Goal: Task Accomplishment & Management: Complete application form

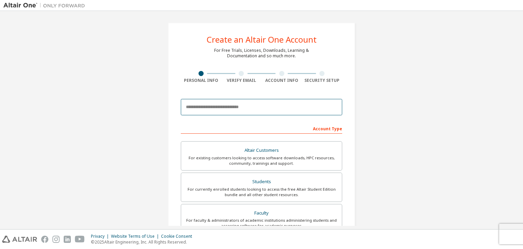
click at [261, 111] on input "email" at bounding box center [261, 107] width 161 height 16
type input "**********"
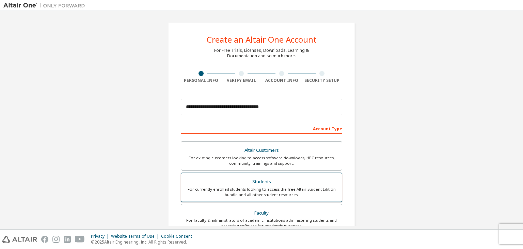
click at [235, 184] on div "Students" at bounding box center [261, 182] width 153 height 10
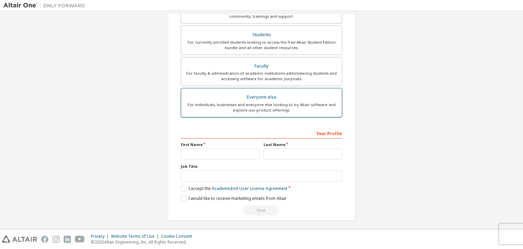
scroll to position [148, 0]
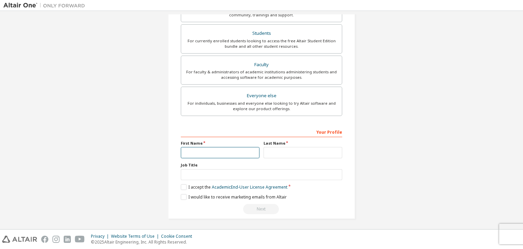
click at [206, 153] on input "text" at bounding box center [220, 152] width 79 height 11
type input "**********"
click at [275, 152] on input "text" at bounding box center [303, 152] width 79 height 11
type input "**"
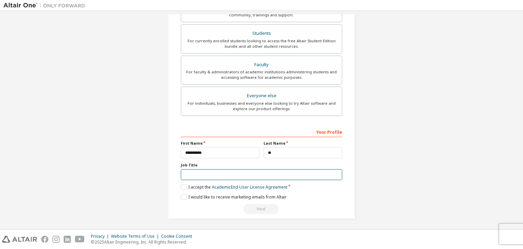
click at [243, 176] on input "text" at bounding box center [261, 174] width 161 height 11
click at [183, 184] on label "I accept the Academic End-User License Agreement" at bounding box center [234, 187] width 107 height 6
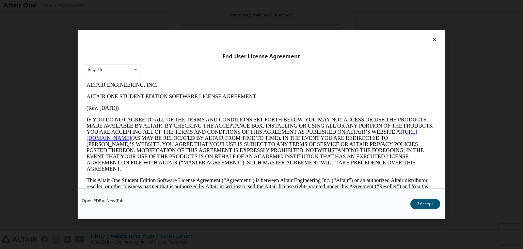
scroll to position [0, 0]
click at [429, 199] on button "I Accept" at bounding box center [425, 204] width 30 height 10
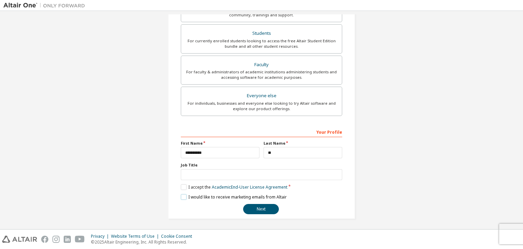
click at [181, 196] on label "I would like to receive marketing emails from Altair" at bounding box center [234, 197] width 106 height 6
click at [182, 197] on label "I would like to receive marketing emails from Altair" at bounding box center [234, 197] width 106 height 6
click at [258, 204] on button "Next" at bounding box center [261, 209] width 36 height 10
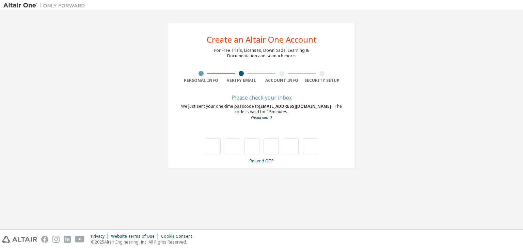
type input "*"
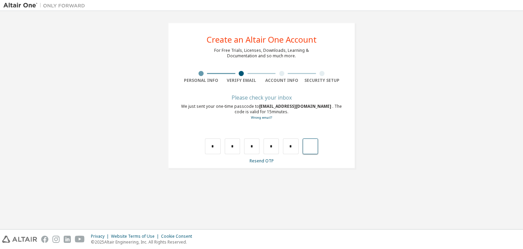
type input "*"
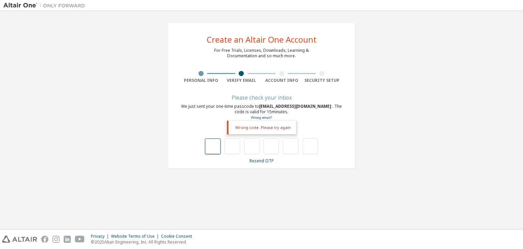
click at [210, 142] on input "text" at bounding box center [212, 146] width 15 height 16
type input "*"
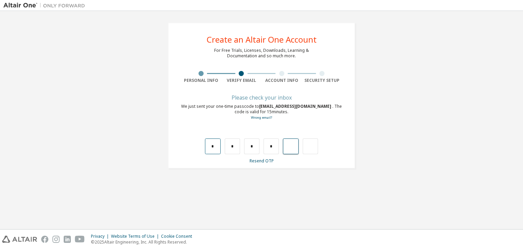
type input "*"
